Goal: Task Accomplishment & Management: Complete application form

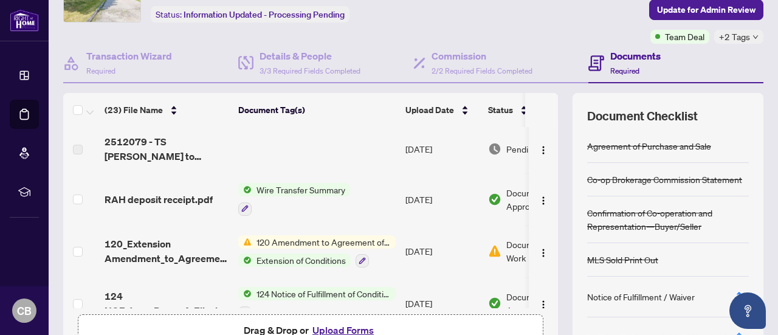
scroll to position [709, 0]
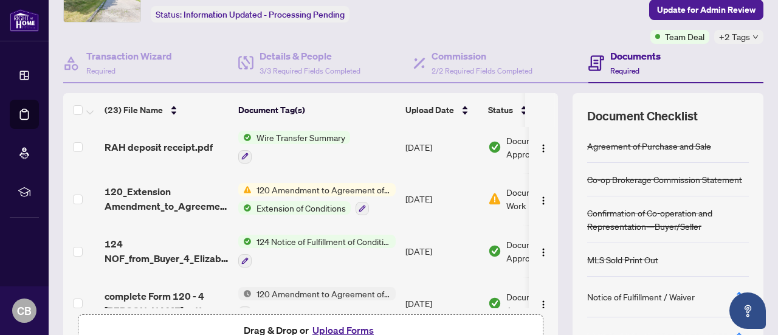
click at [322, 330] on button "Upload Forms" at bounding box center [343, 330] width 69 height 16
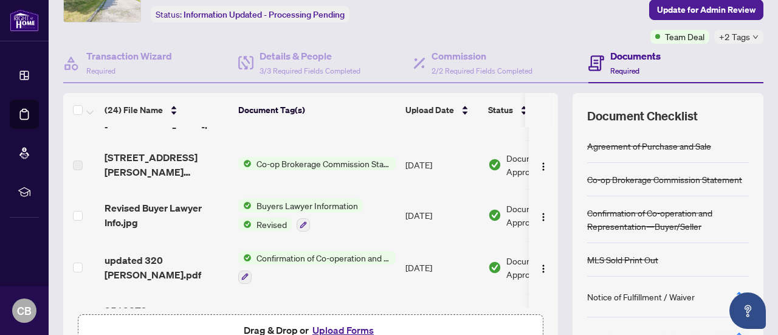
scroll to position [0, 0]
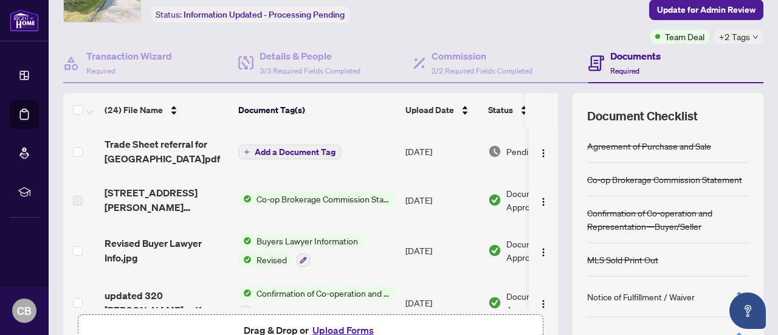
click at [322, 150] on span "Add a Document Tag" at bounding box center [295, 152] width 81 height 9
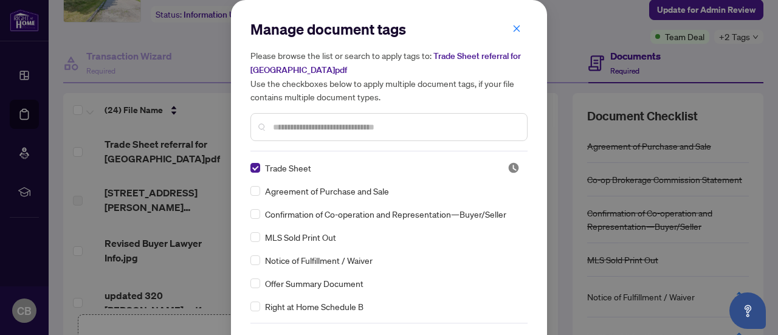
scroll to position [41, 0]
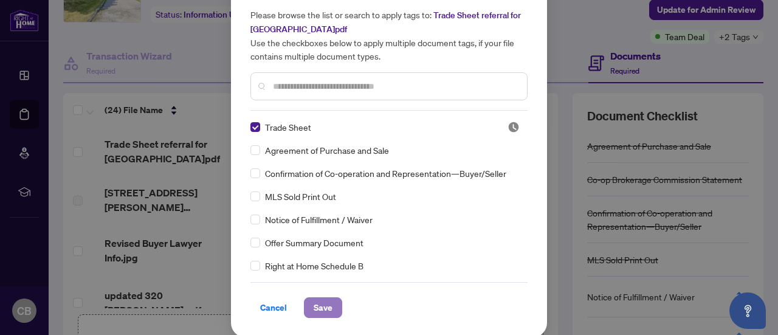
click at [322, 308] on span "Save" at bounding box center [323, 307] width 19 height 19
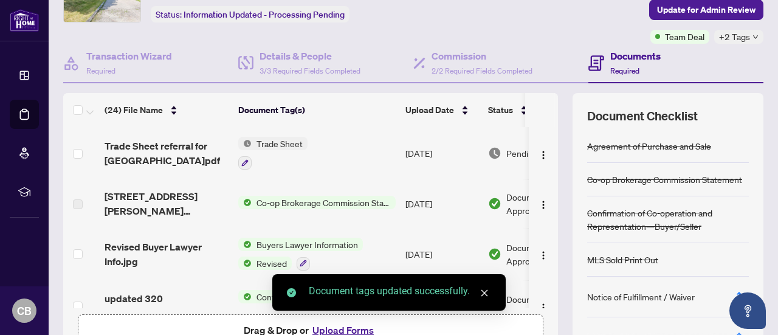
scroll to position [0, 0]
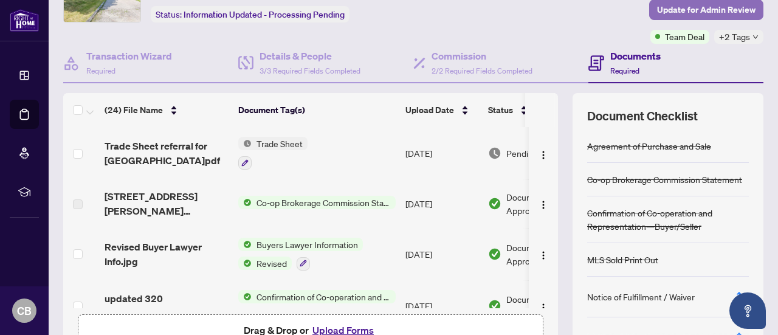
click at [693, 13] on span "Update for Admin Review" at bounding box center [706, 9] width 99 height 19
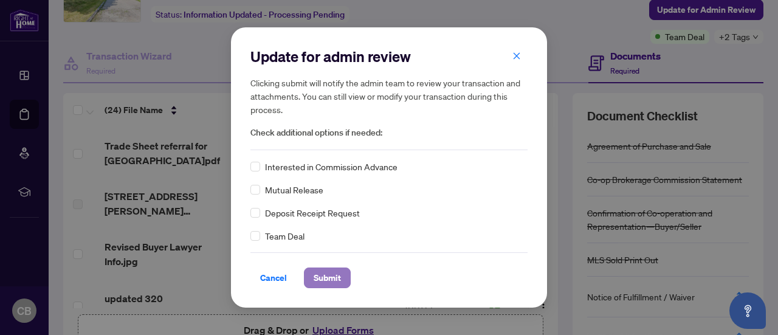
click at [331, 277] on span "Submit" at bounding box center [327, 277] width 27 height 19
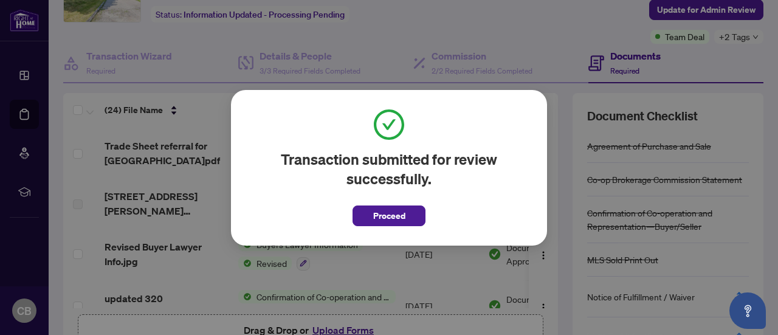
click at [519, 41] on div "Transaction submitted for review successfully. Proceed Cancel OK" at bounding box center [389, 167] width 778 height 335
click at [417, 224] on button "Proceed" at bounding box center [389, 216] width 73 height 21
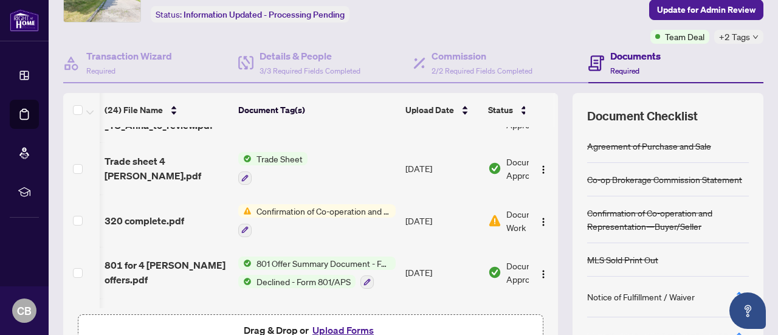
scroll to position [0, 71]
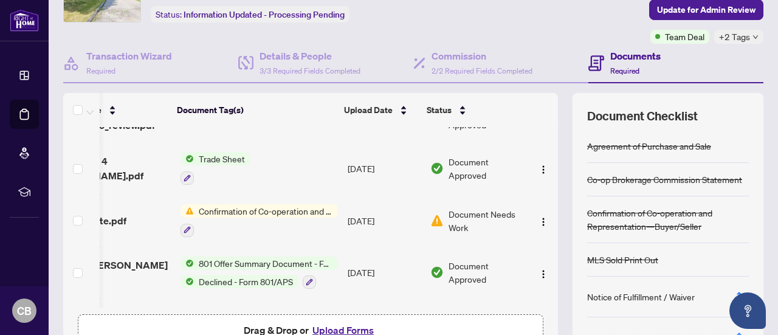
click at [451, 213] on span "Document Needs Work" at bounding box center [486, 220] width 75 height 27
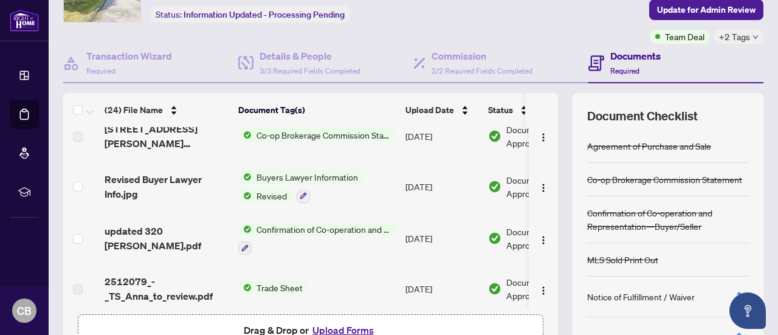
scroll to position [69, 0]
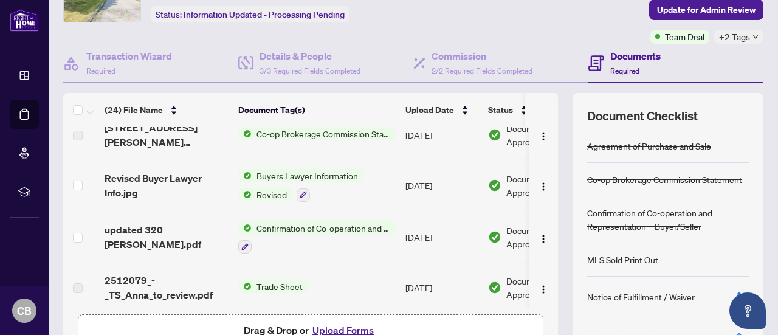
click at [336, 229] on span "Confirmation of Co-operation and Representation—Buyer/Seller" at bounding box center [324, 227] width 144 height 13
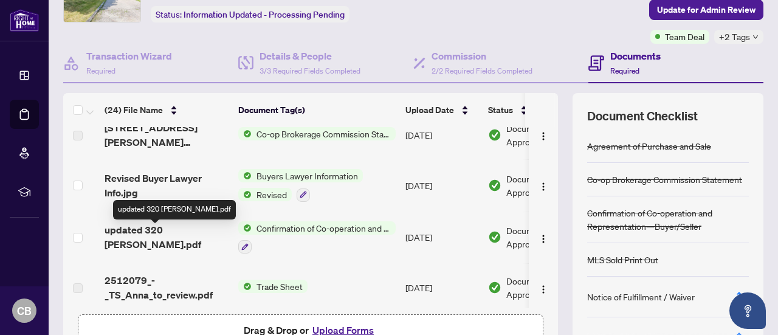
click at [189, 238] on span "updated 320 [PERSON_NAME].pdf" at bounding box center [167, 237] width 124 height 29
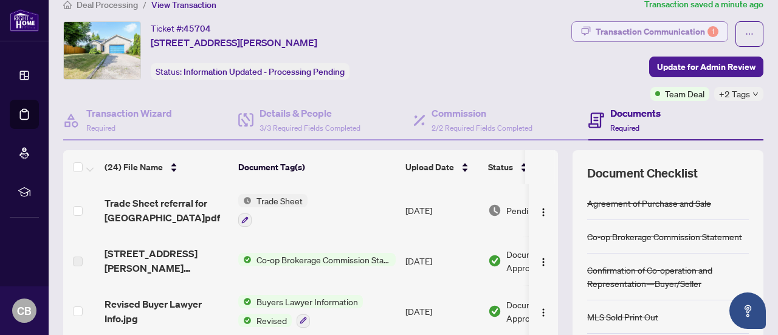
click at [616, 30] on div "Transaction Communication 1" at bounding box center [657, 31] width 123 height 19
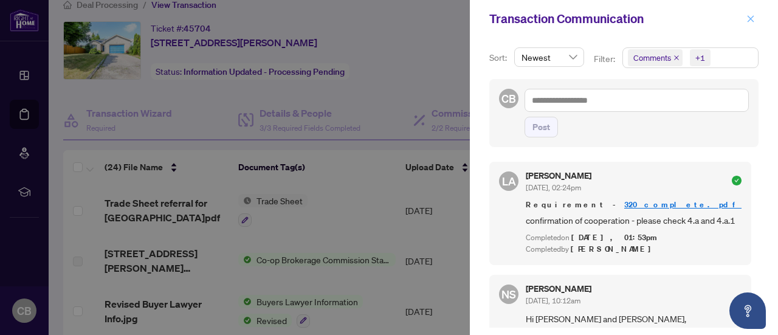
click at [748, 21] on icon "close" at bounding box center [751, 18] width 7 height 7
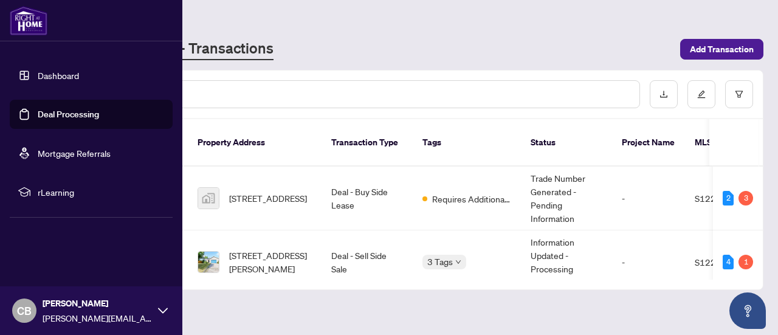
click at [58, 81] on link "Dashboard" at bounding box center [58, 75] width 41 height 11
